Goal: Task Accomplishment & Management: Manage account settings

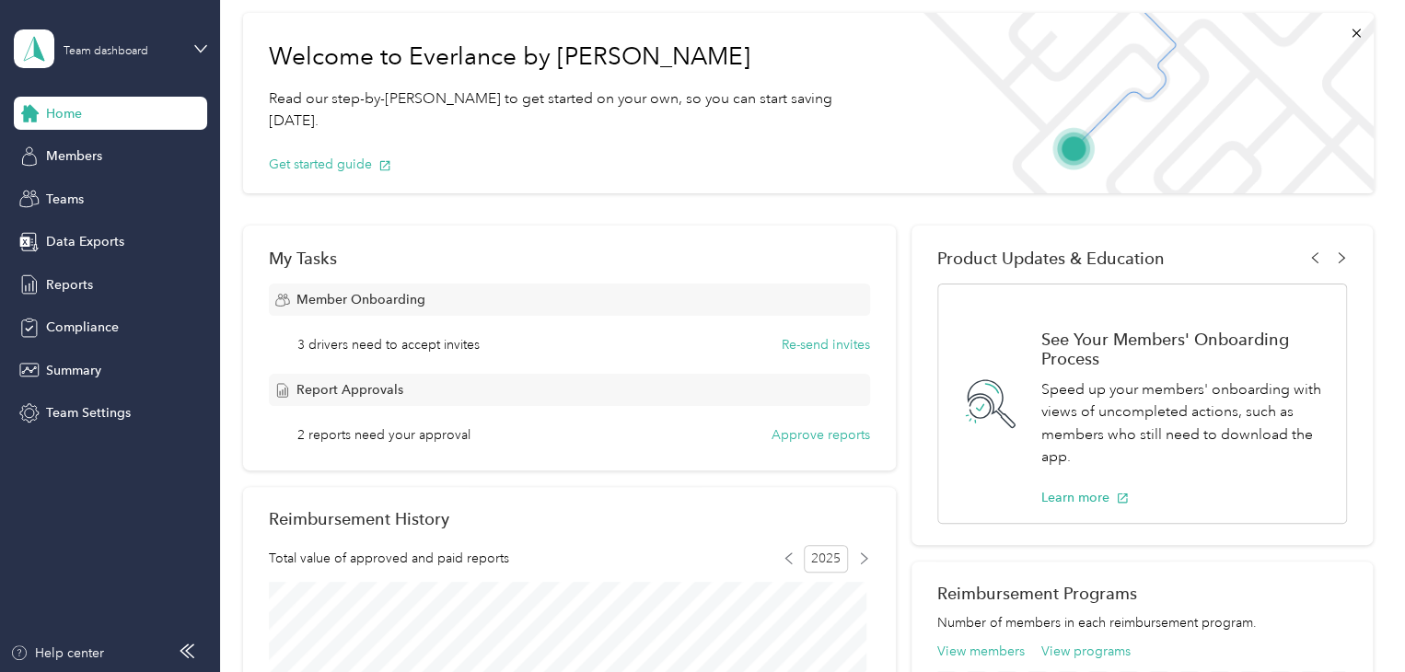
scroll to position [92, 0]
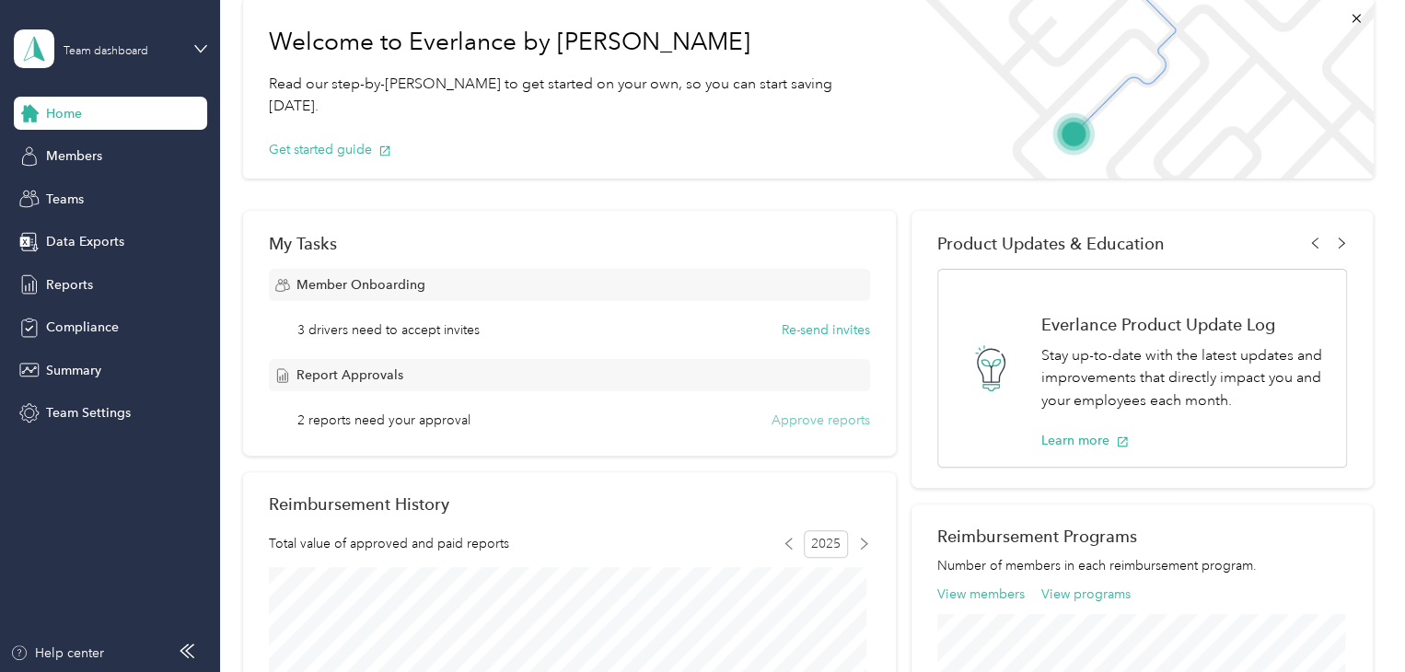
click at [818, 421] on button "Approve reports" at bounding box center [821, 420] width 99 height 19
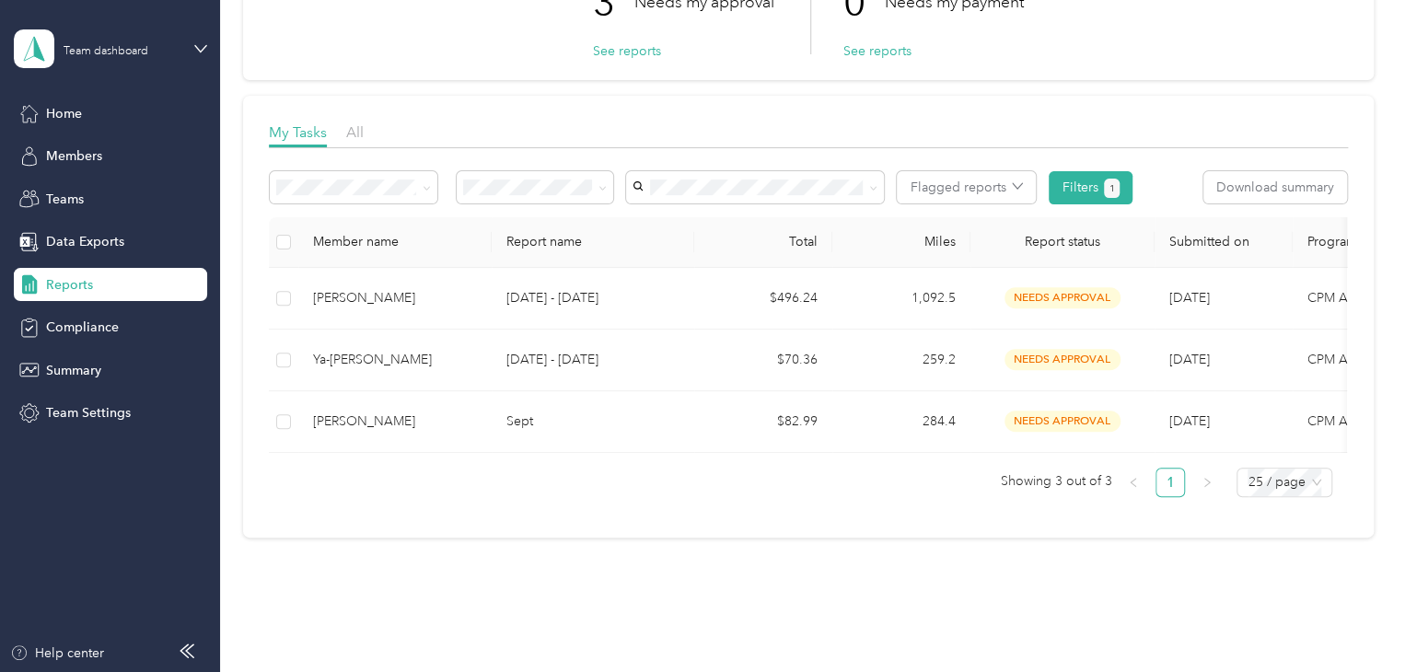
scroll to position [184, 0]
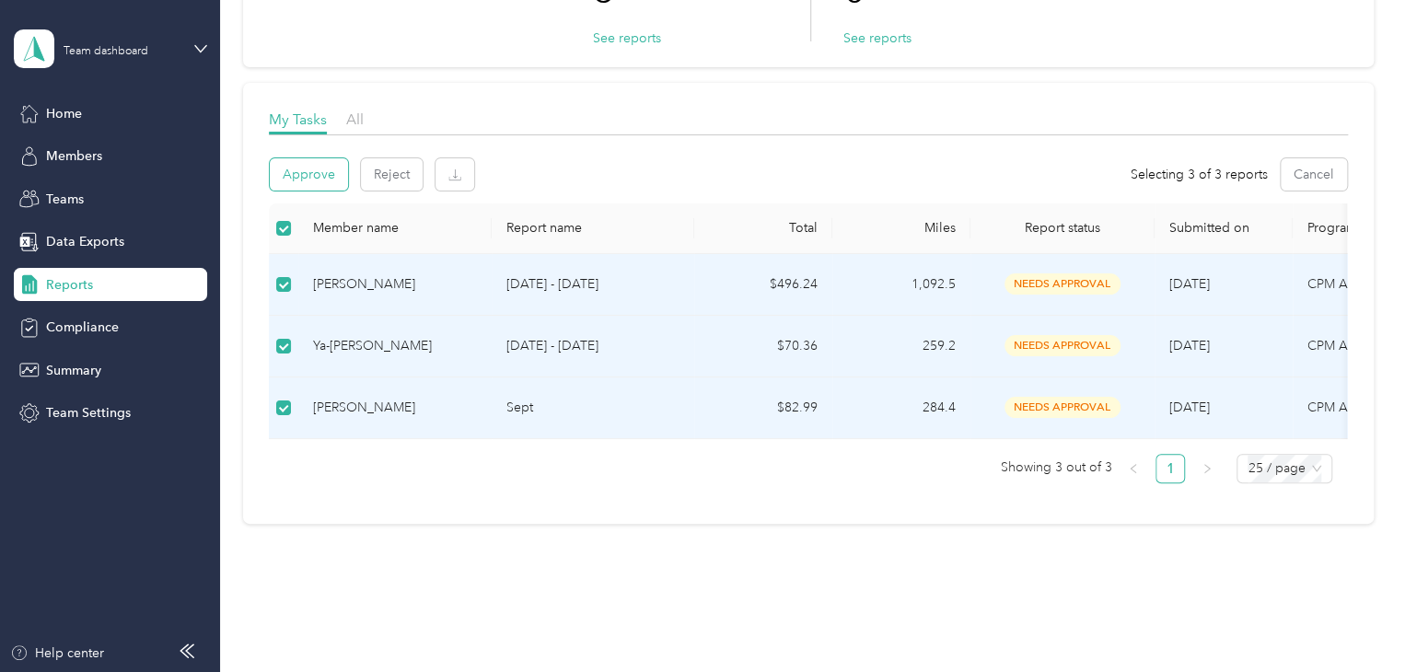
click at [317, 182] on button "Approve" at bounding box center [309, 174] width 78 height 32
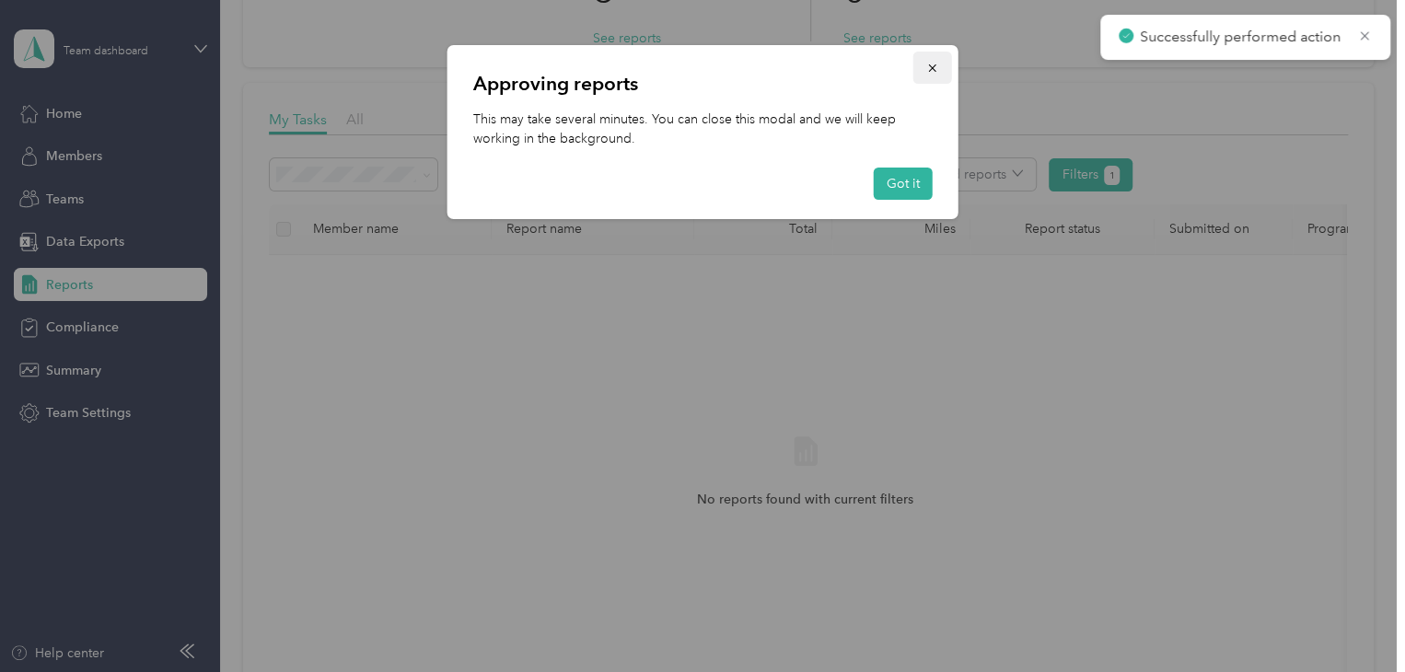
click at [935, 67] on icon "button" at bounding box center [932, 68] width 13 height 13
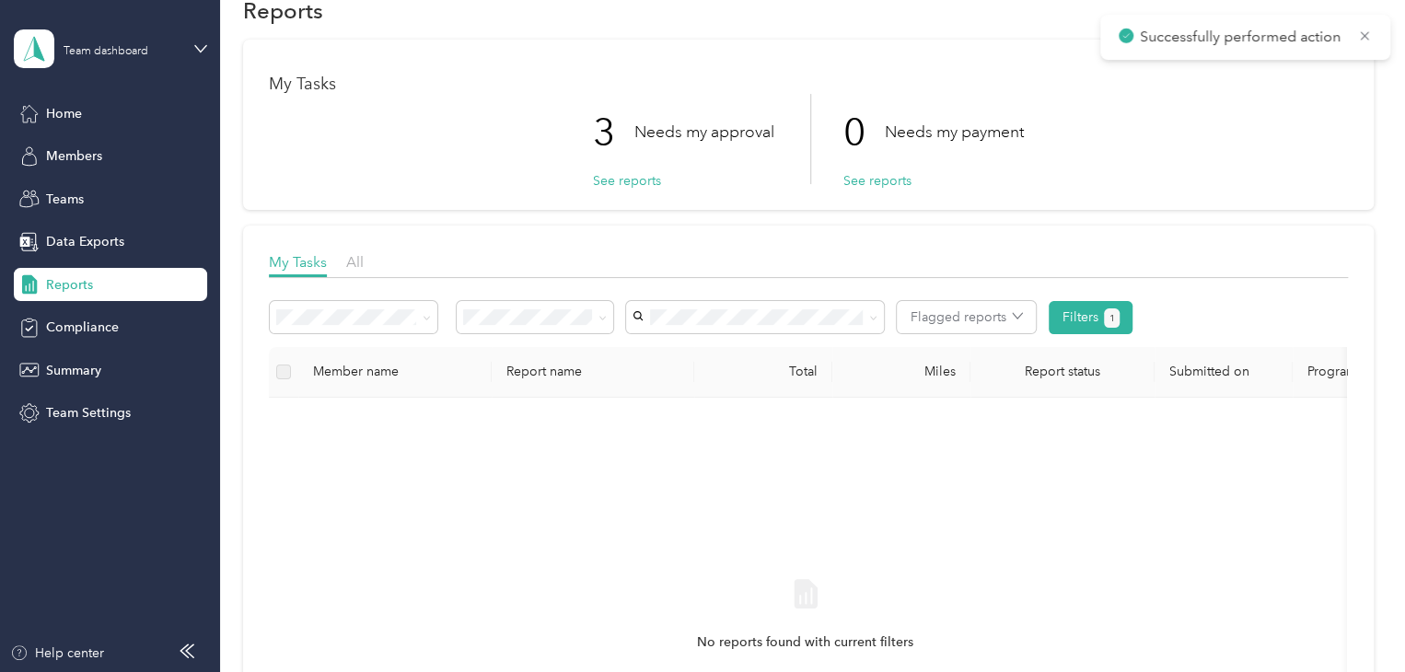
scroll to position [0, 0]
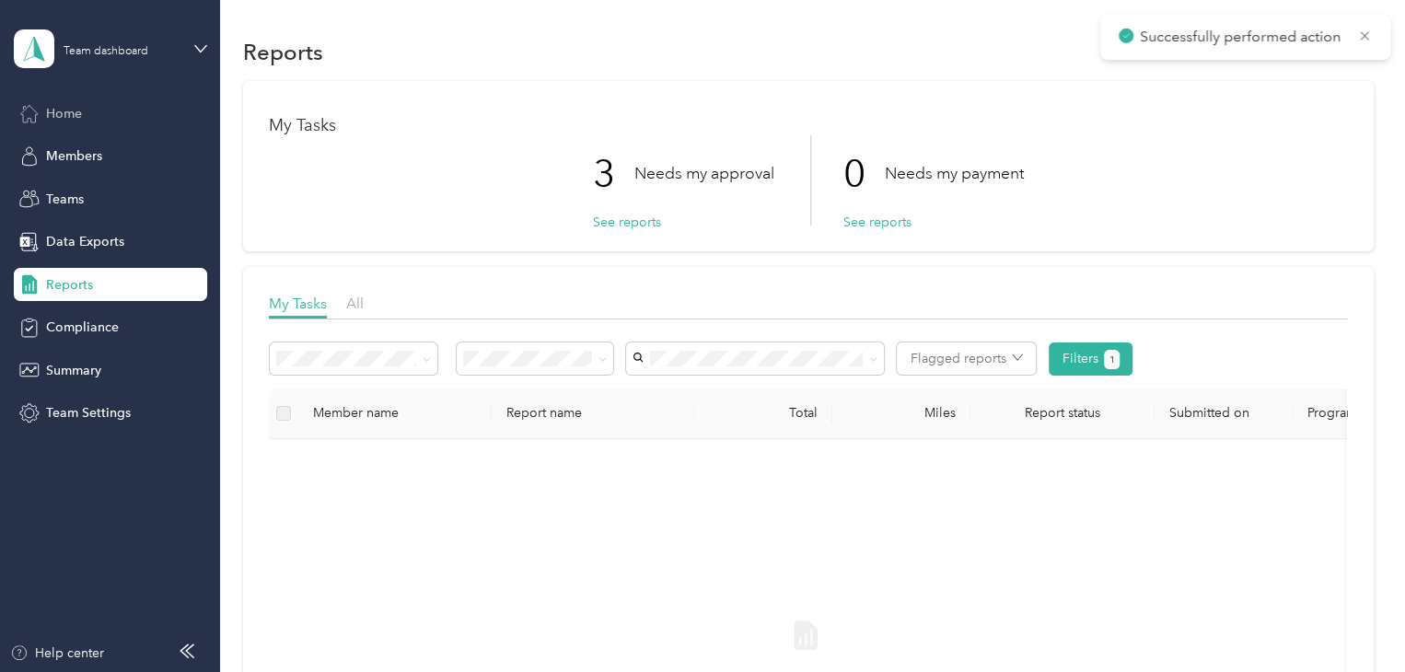
click at [65, 111] on span "Home" at bounding box center [64, 113] width 36 height 19
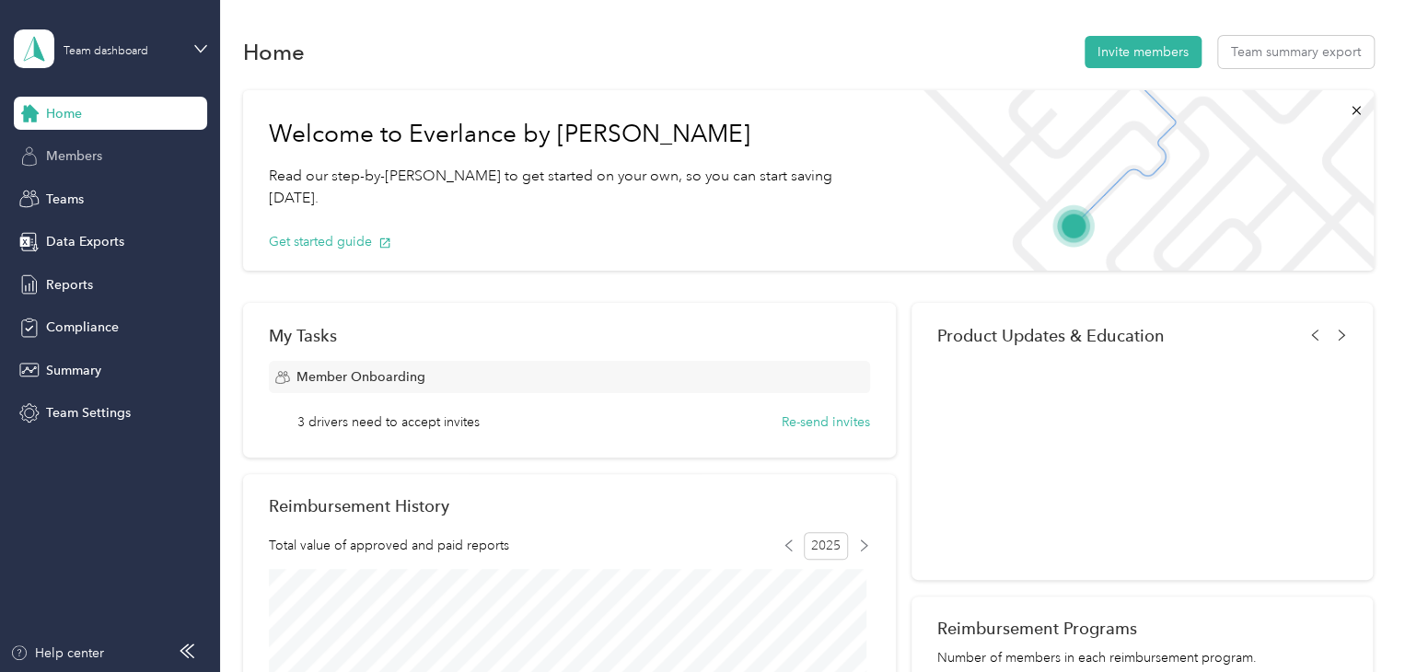
click at [87, 164] on span "Members" at bounding box center [74, 155] width 56 height 19
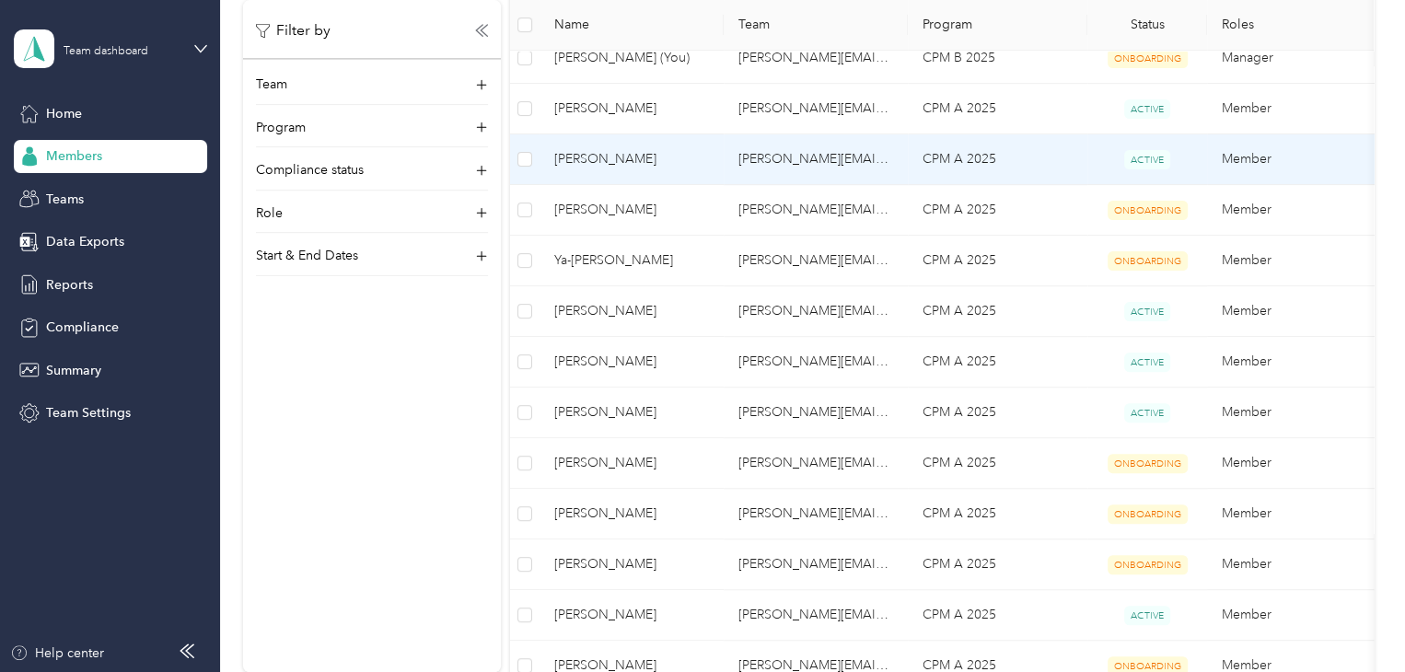
scroll to position [460, 0]
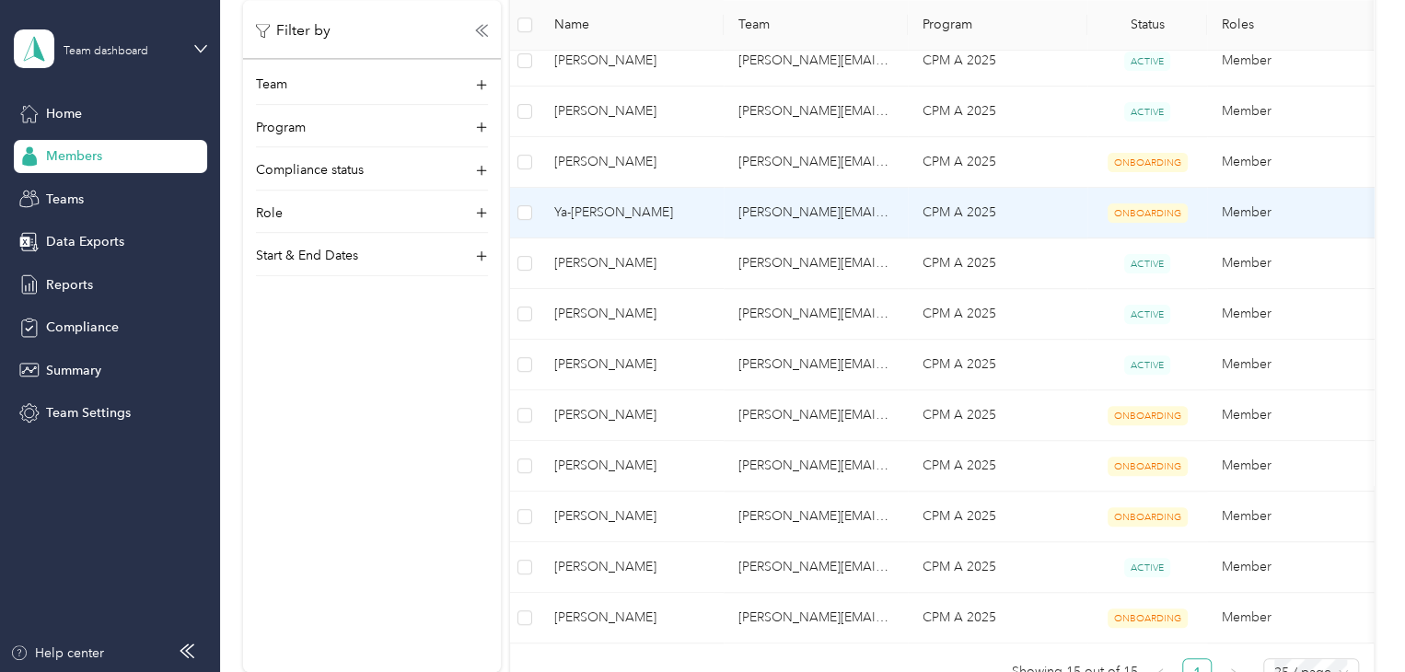
click at [1119, 211] on span "ONBOARDING" at bounding box center [1148, 213] width 80 height 19
